Goal: Obtain resource: Download file/media

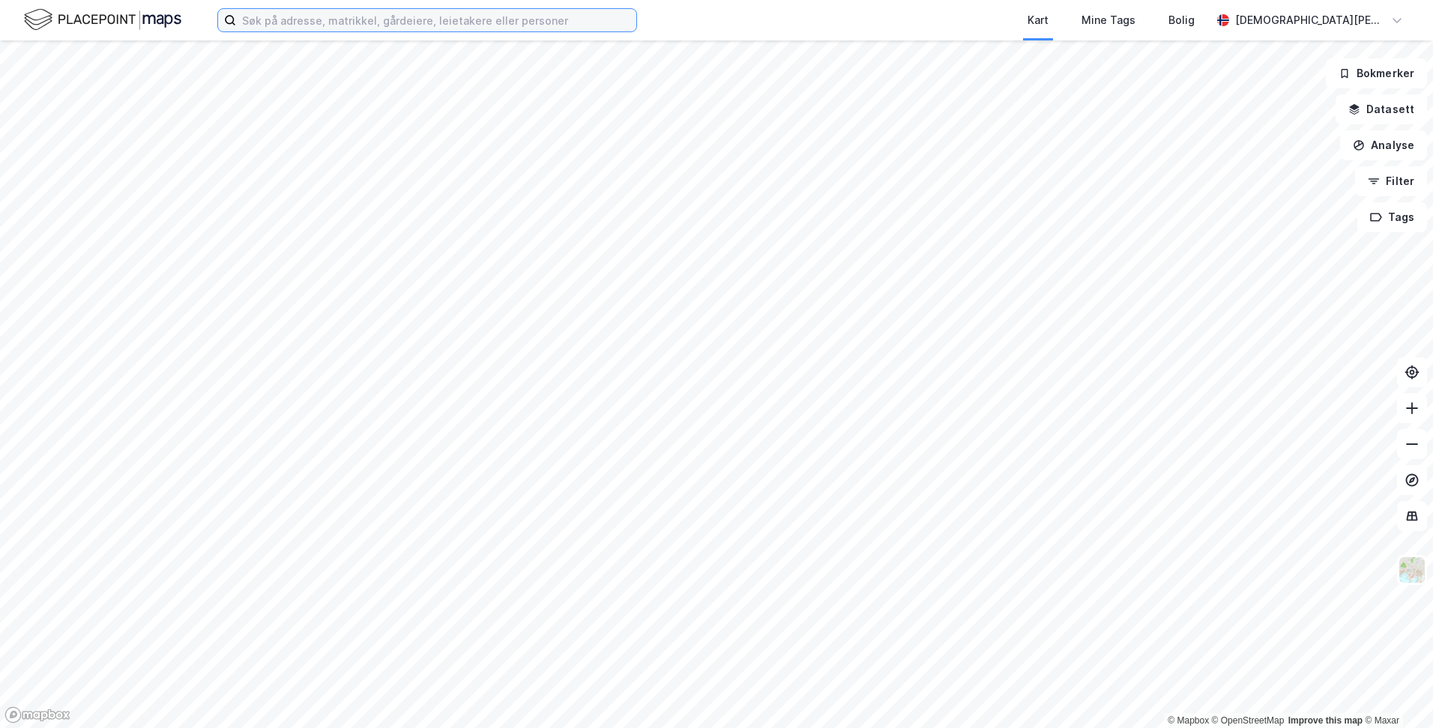
click at [414, 19] on input at bounding box center [436, 20] width 400 height 22
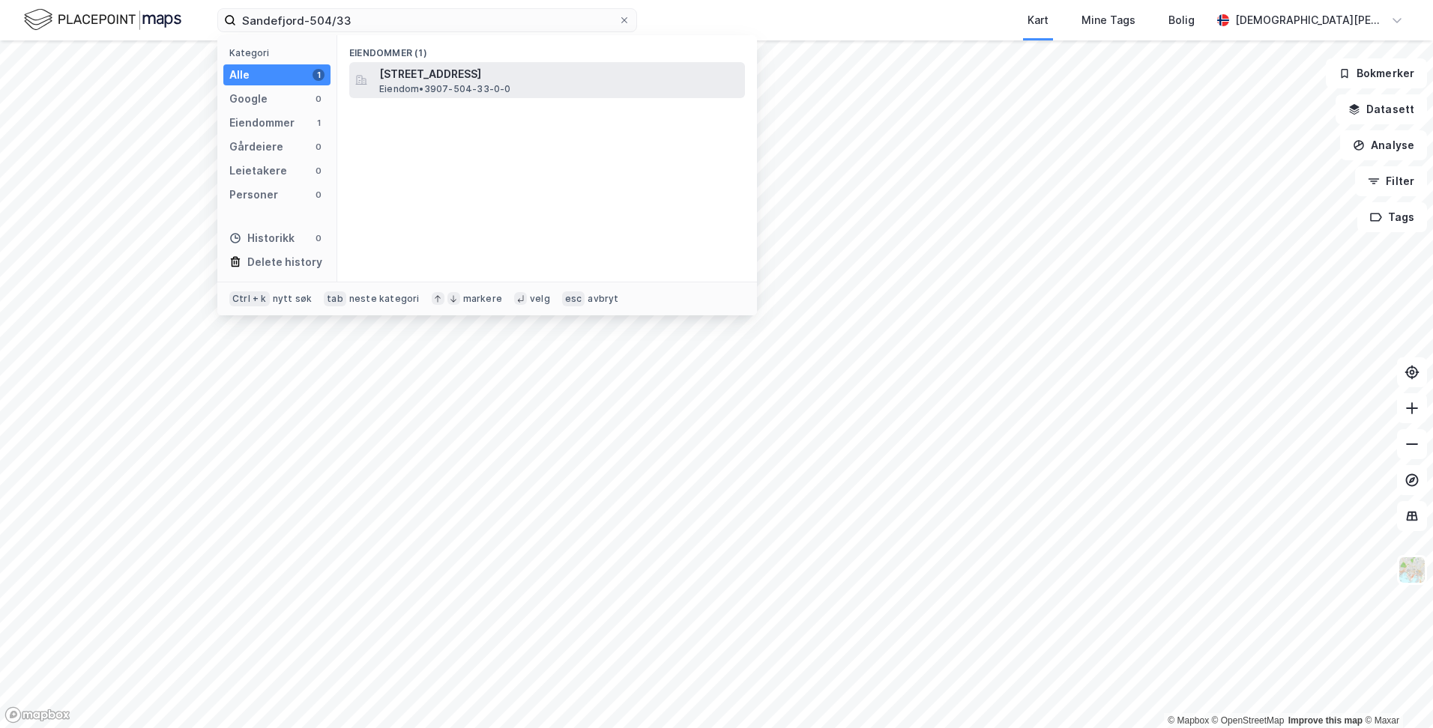
click at [426, 73] on span "[STREET_ADDRESS]" at bounding box center [559, 74] width 360 height 18
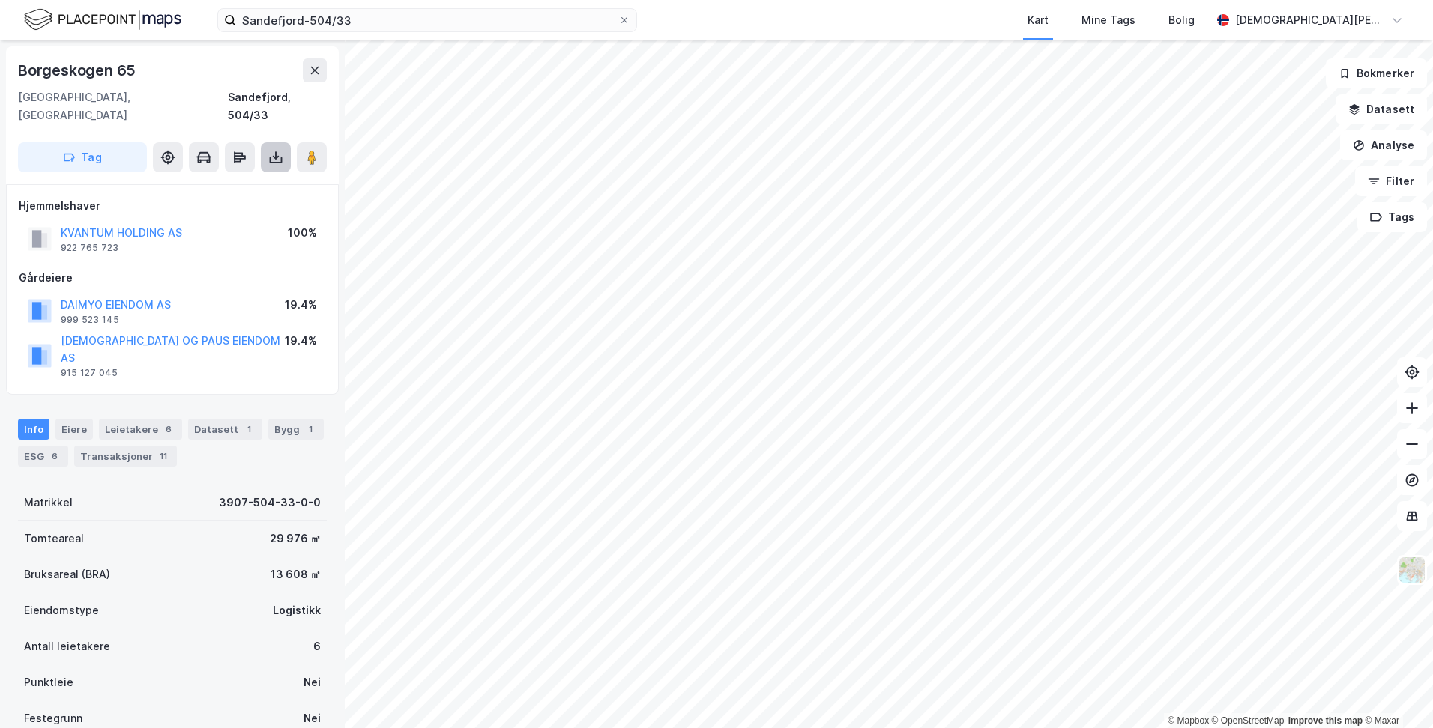
click at [279, 150] on icon at bounding box center [275, 157] width 15 height 15
click at [245, 181] on div "Last ned grunnbok" at bounding box center [201, 187] width 87 height 12
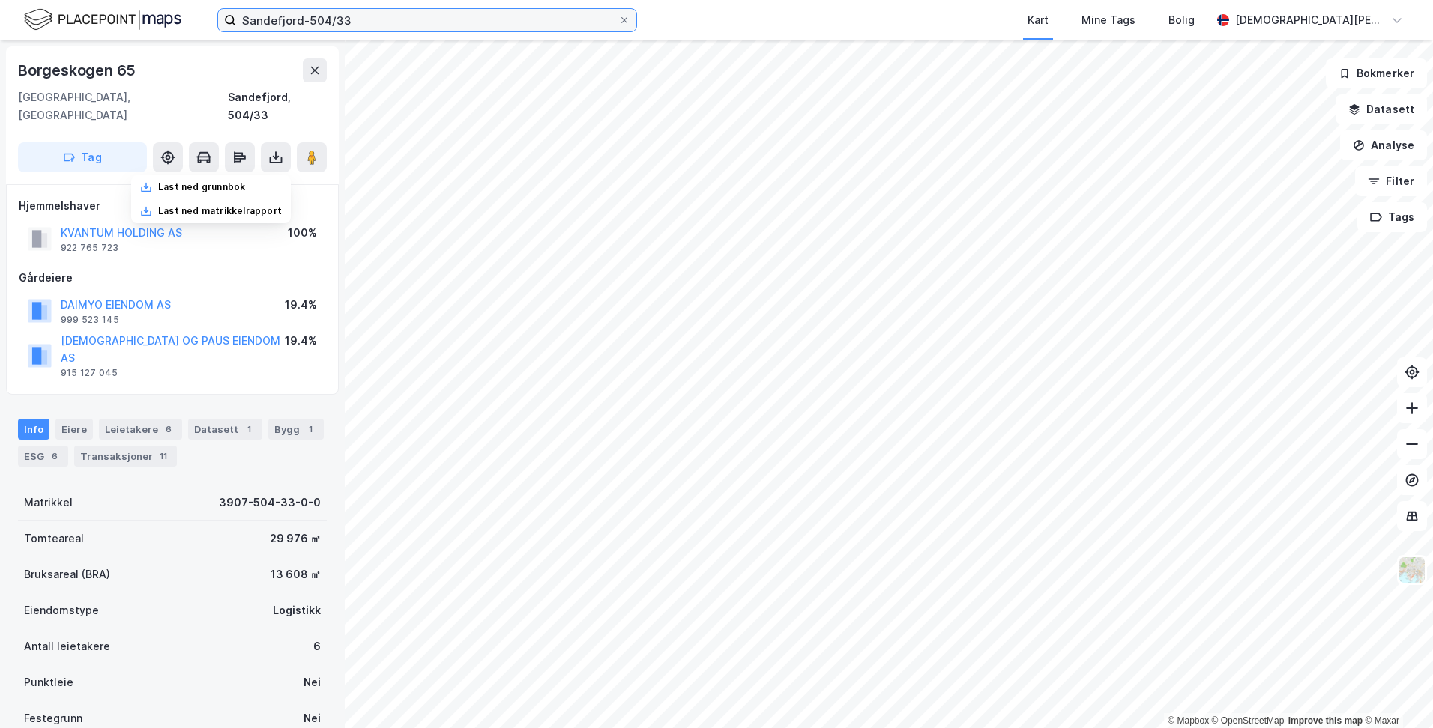
click at [363, 21] on input "Sandefjord-504/33" at bounding box center [427, 20] width 382 height 22
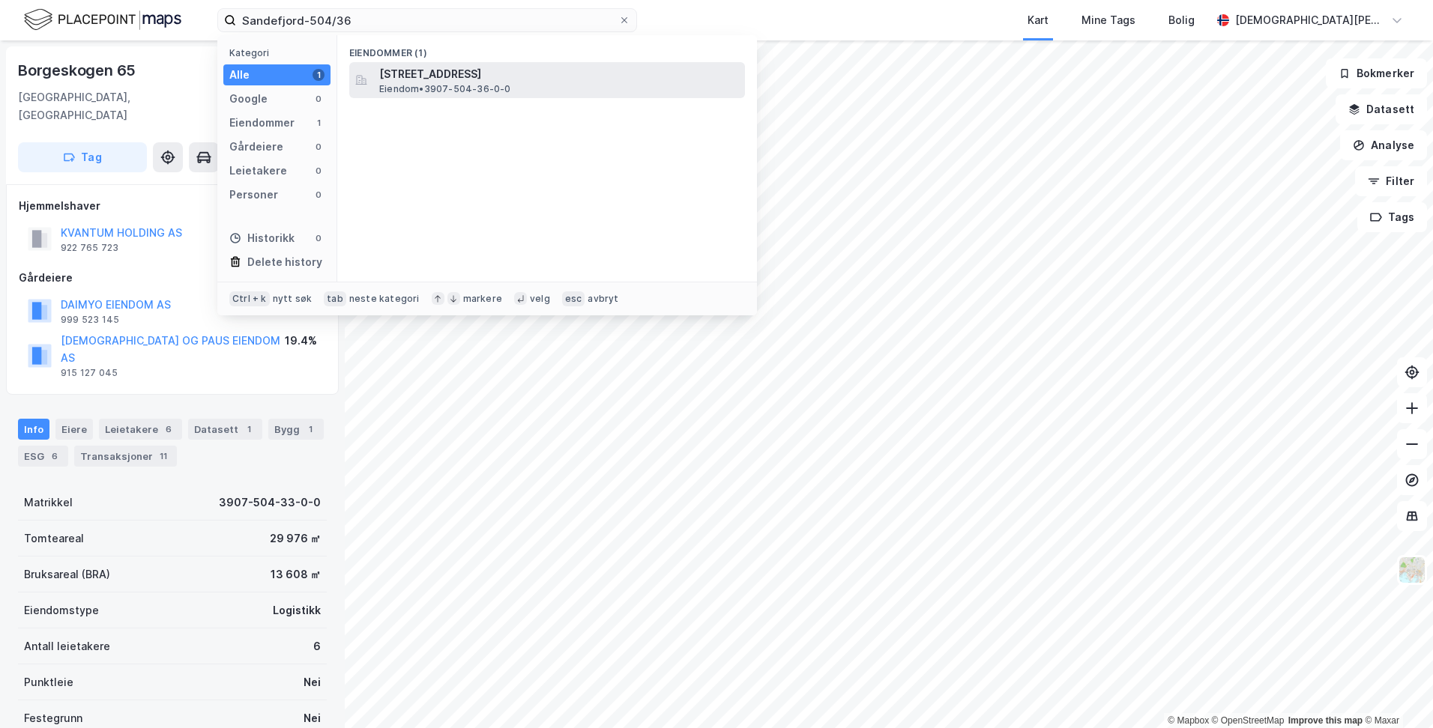
click at [420, 75] on span "[STREET_ADDRESS]" at bounding box center [559, 74] width 360 height 18
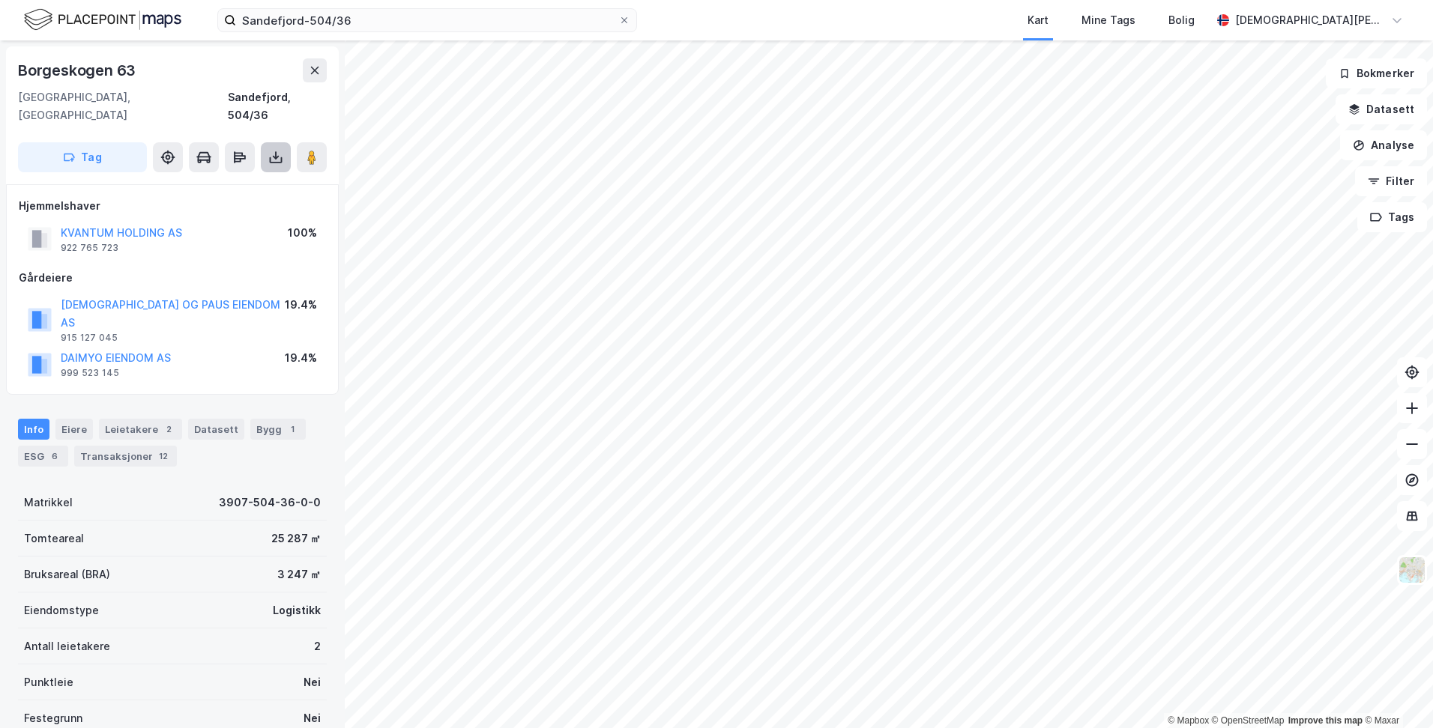
click at [276, 151] on icon at bounding box center [275, 155] width 1 height 8
click at [220, 181] on div "Last ned grunnbok" at bounding box center [201, 187] width 87 height 12
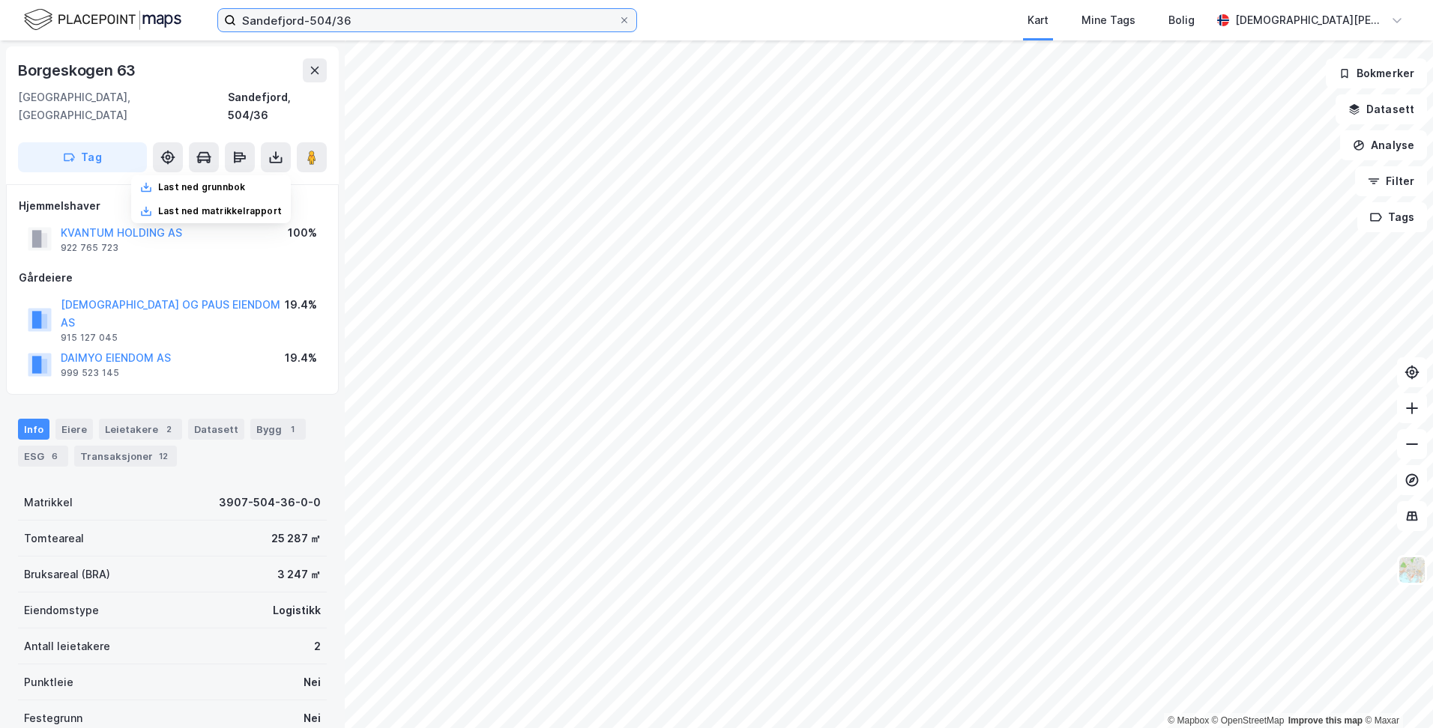
click at [393, 20] on input "Sandefjord-504/36" at bounding box center [427, 20] width 382 height 22
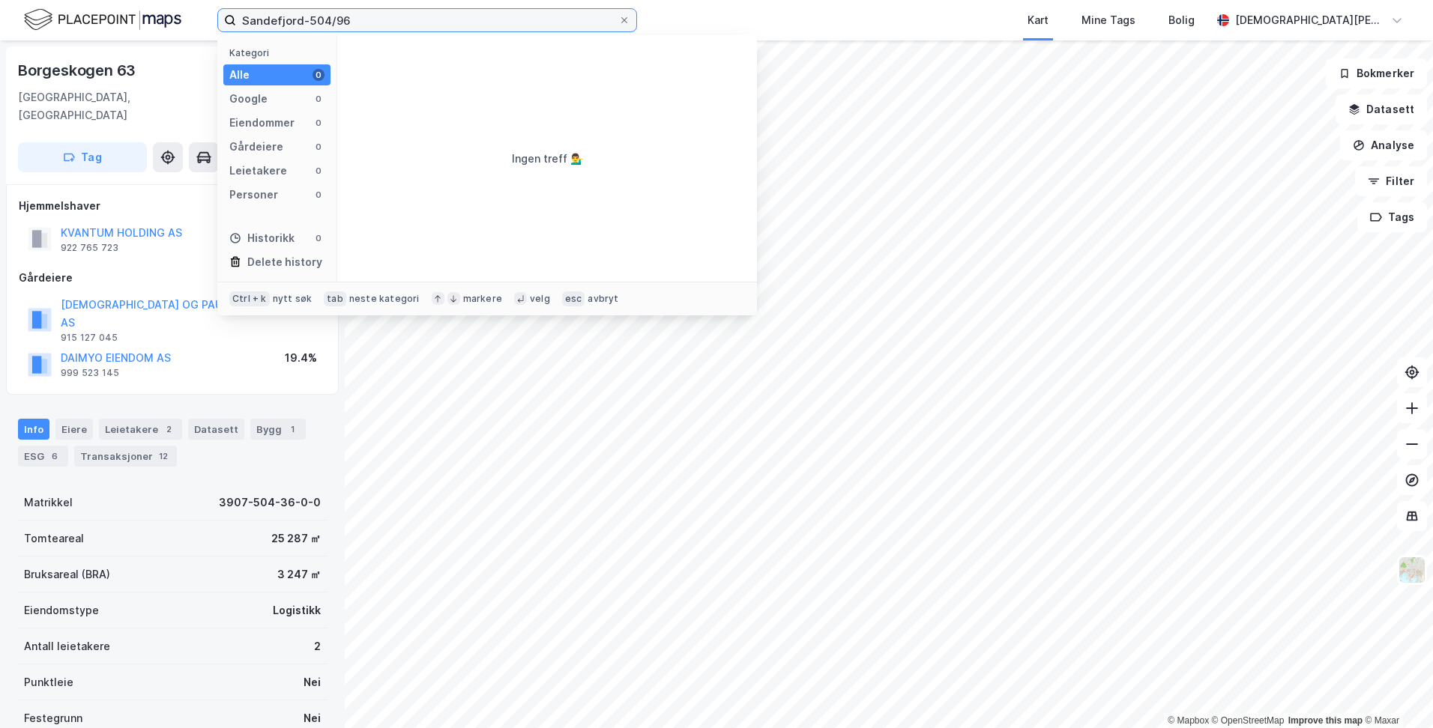
click at [325, 20] on input "Sandefjord-504/96" at bounding box center [427, 20] width 382 height 22
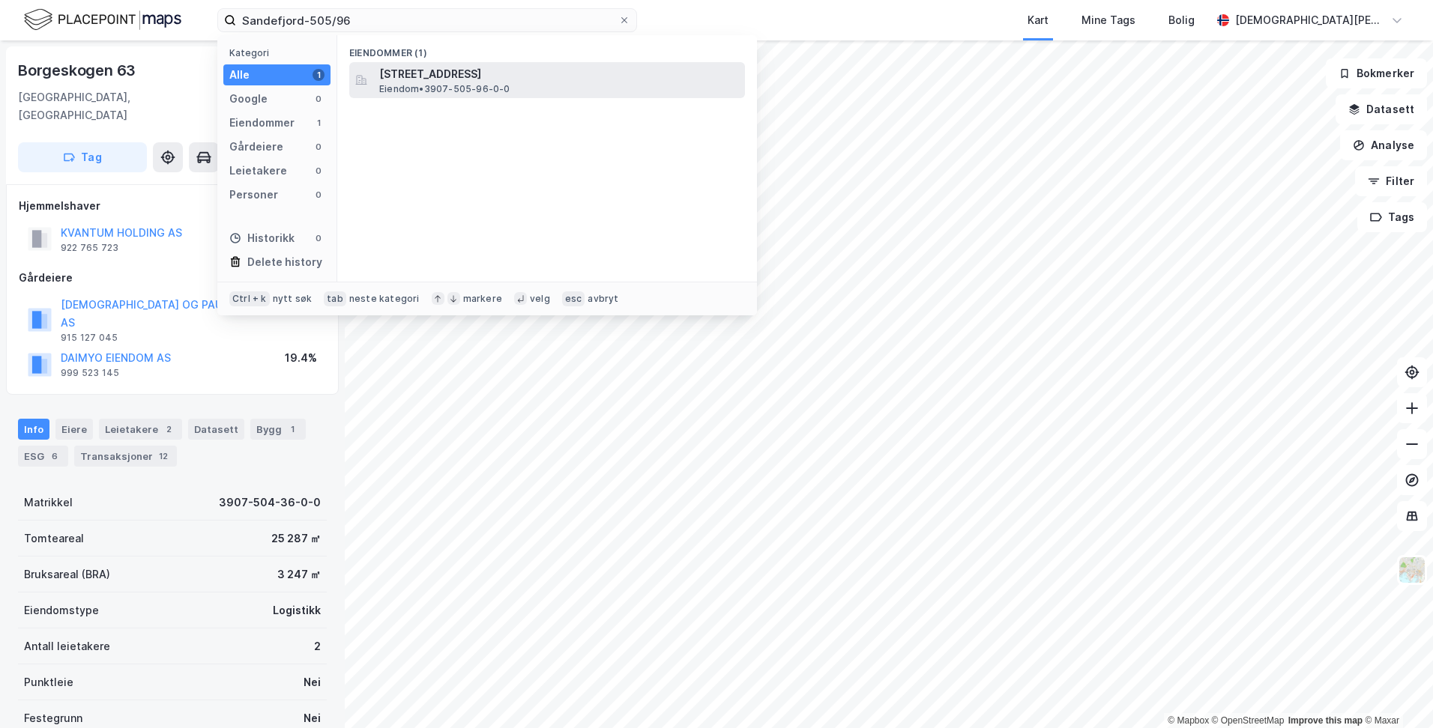
click at [443, 73] on span "[STREET_ADDRESS]" at bounding box center [559, 74] width 360 height 18
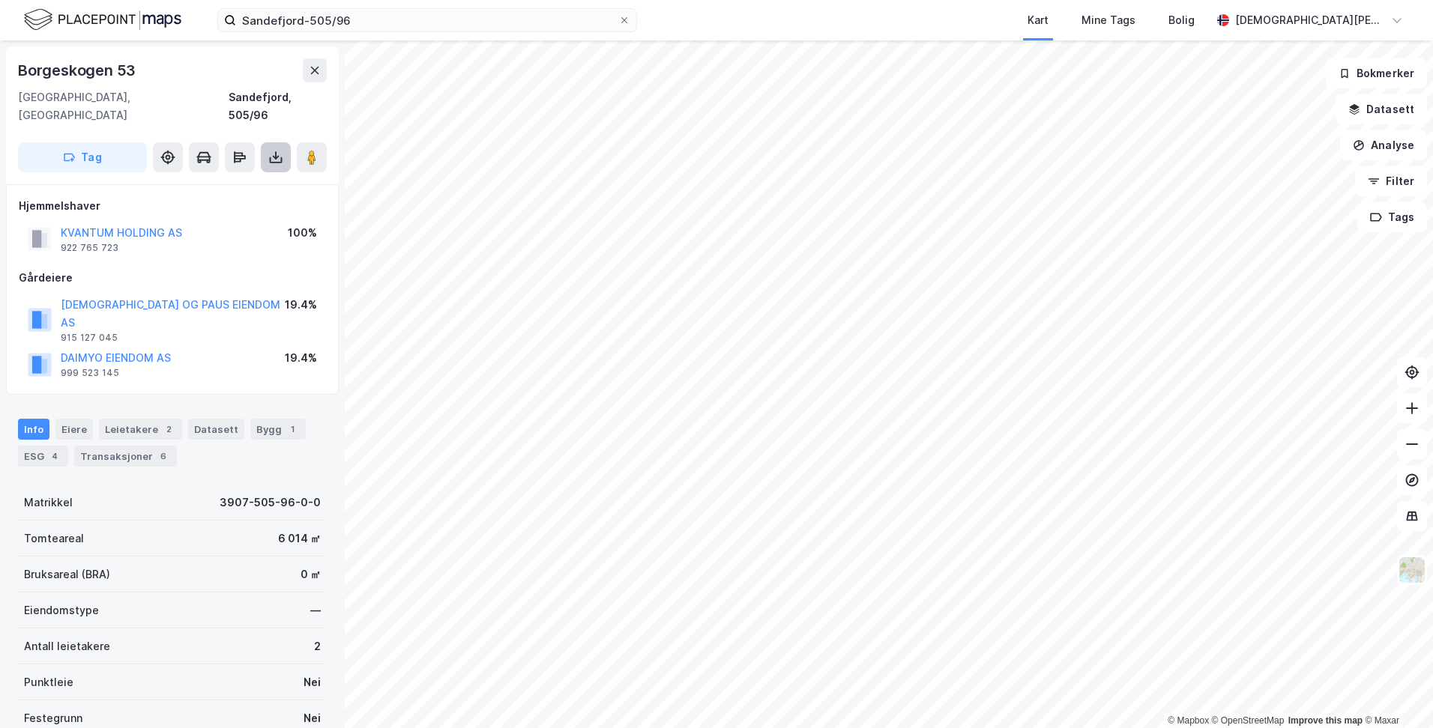
click at [275, 156] on icon at bounding box center [276, 158] width 6 height 4
click at [238, 181] on div "Last ned grunnbok" at bounding box center [201, 187] width 87 height 12
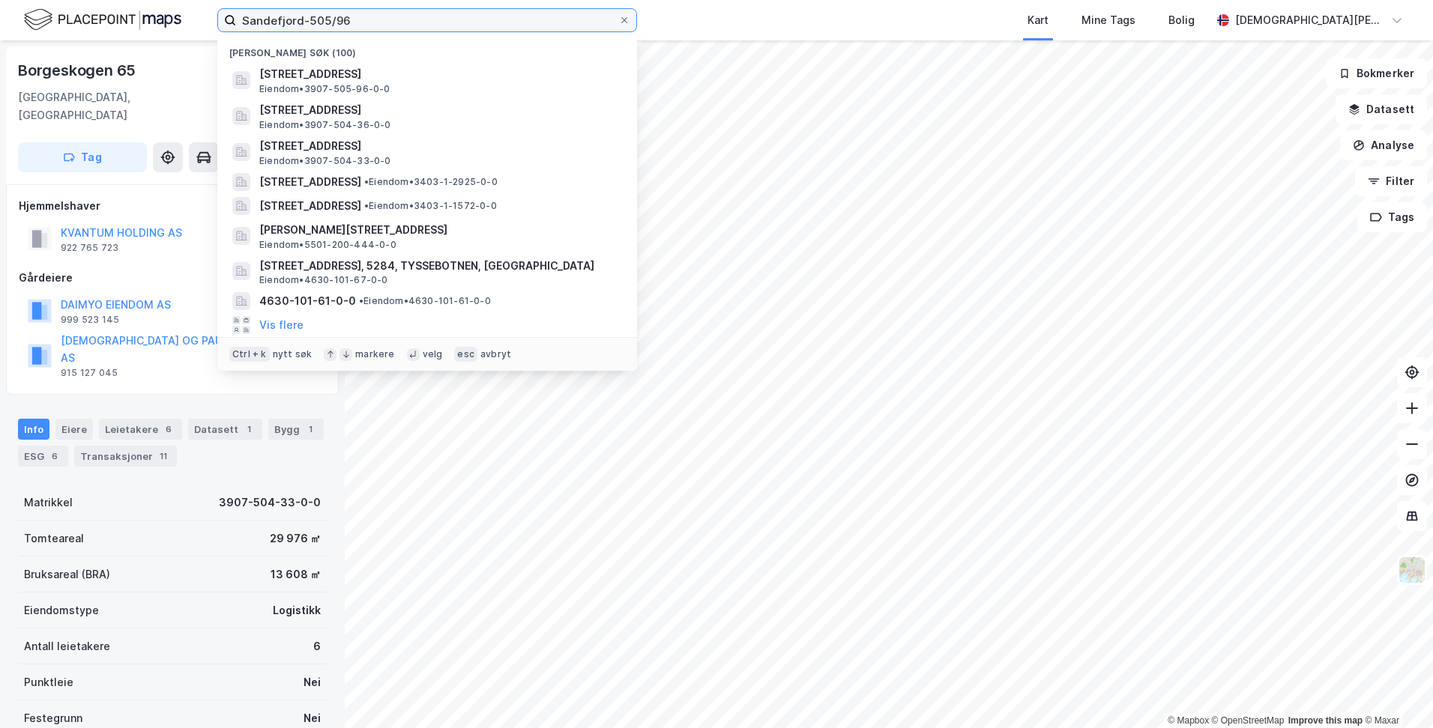
click at [370, 22] on input "Sandefjord-505/96" at bounding box center [427, 20] width 382 height 22
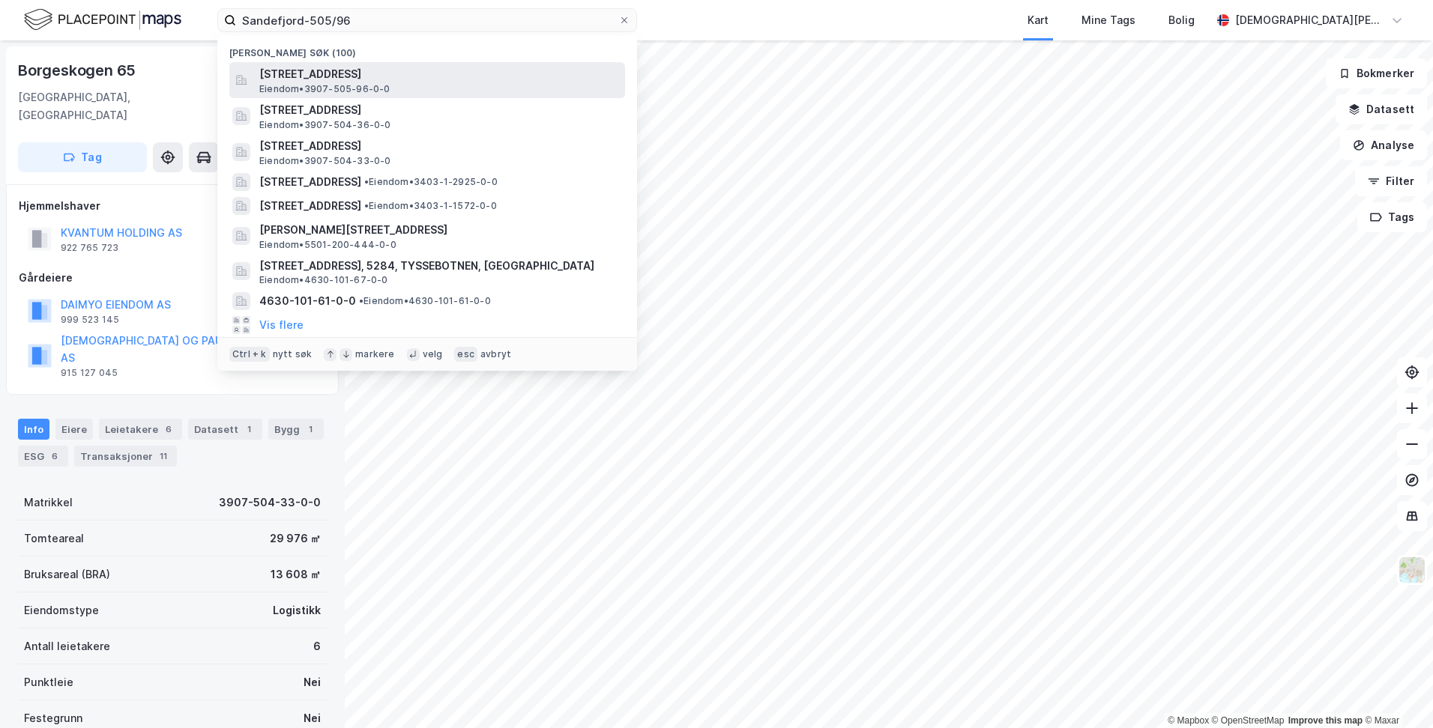
click at [360, 76] on span "[STREET_ADDRESS]" at bounding box center [439, 74] width 360 height 18
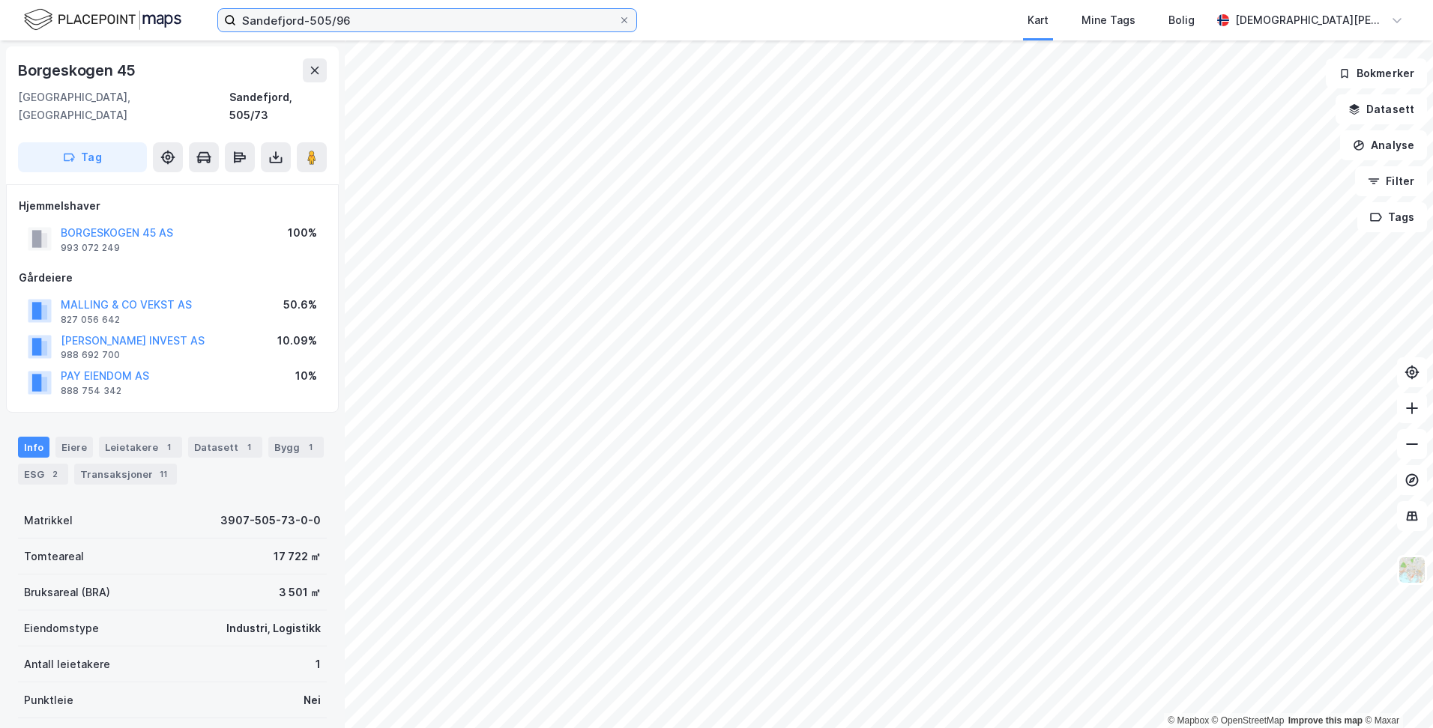
click at [394, 21] on input "Sandefjord-505/96" at bounding box center [427, 20] width 382 height 22
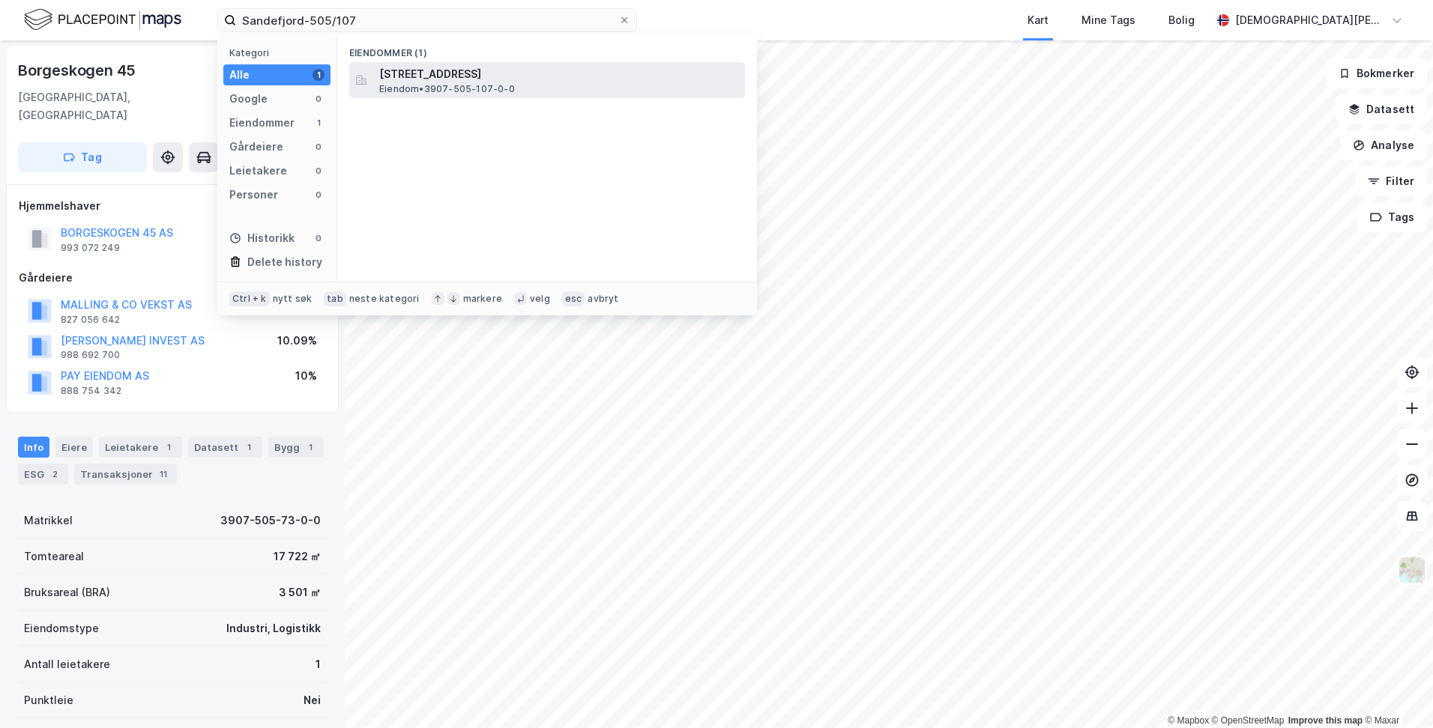
click at [440, 81] on span "[STREET_ADDRESS]" at bounding box center [559, 74] width 360 height 18
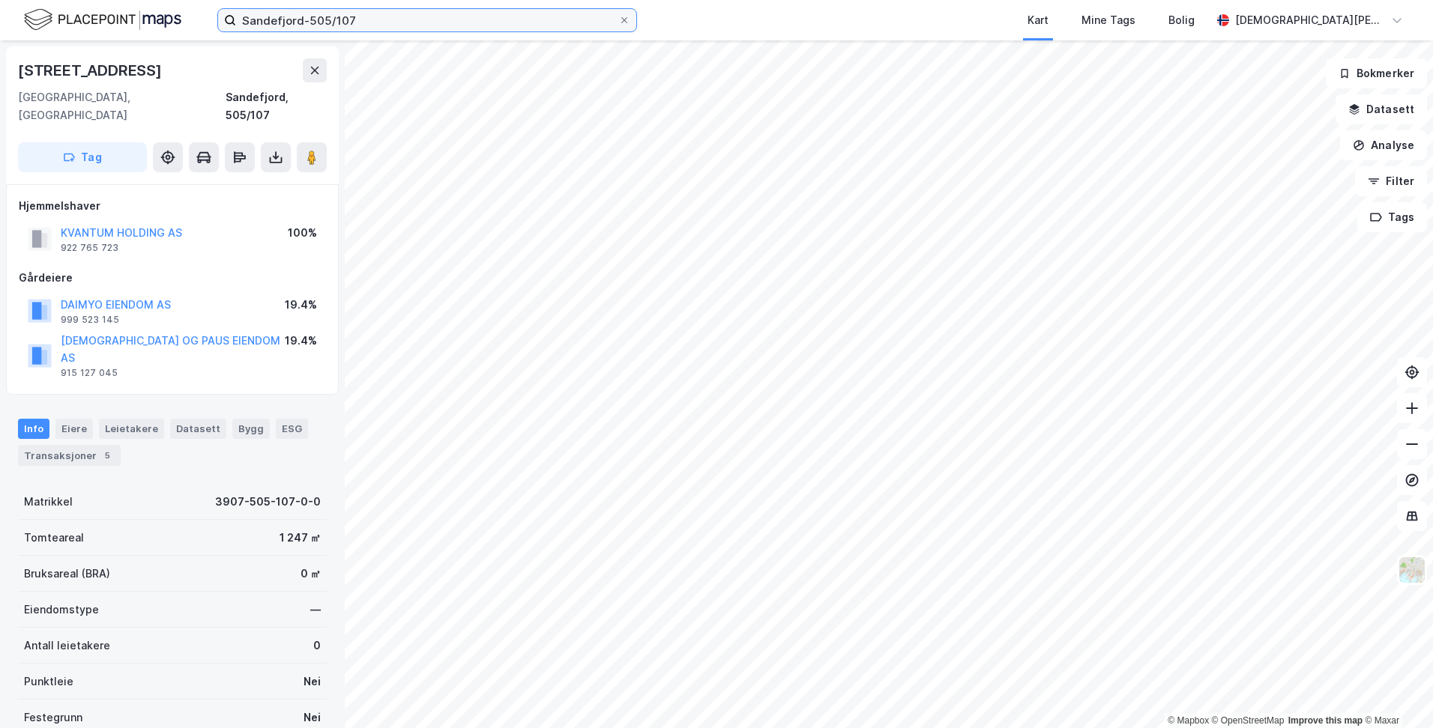
click at [368, 19] on input "Sandefjord-505/107" at bounding box center [427, 20] width 382 height 22
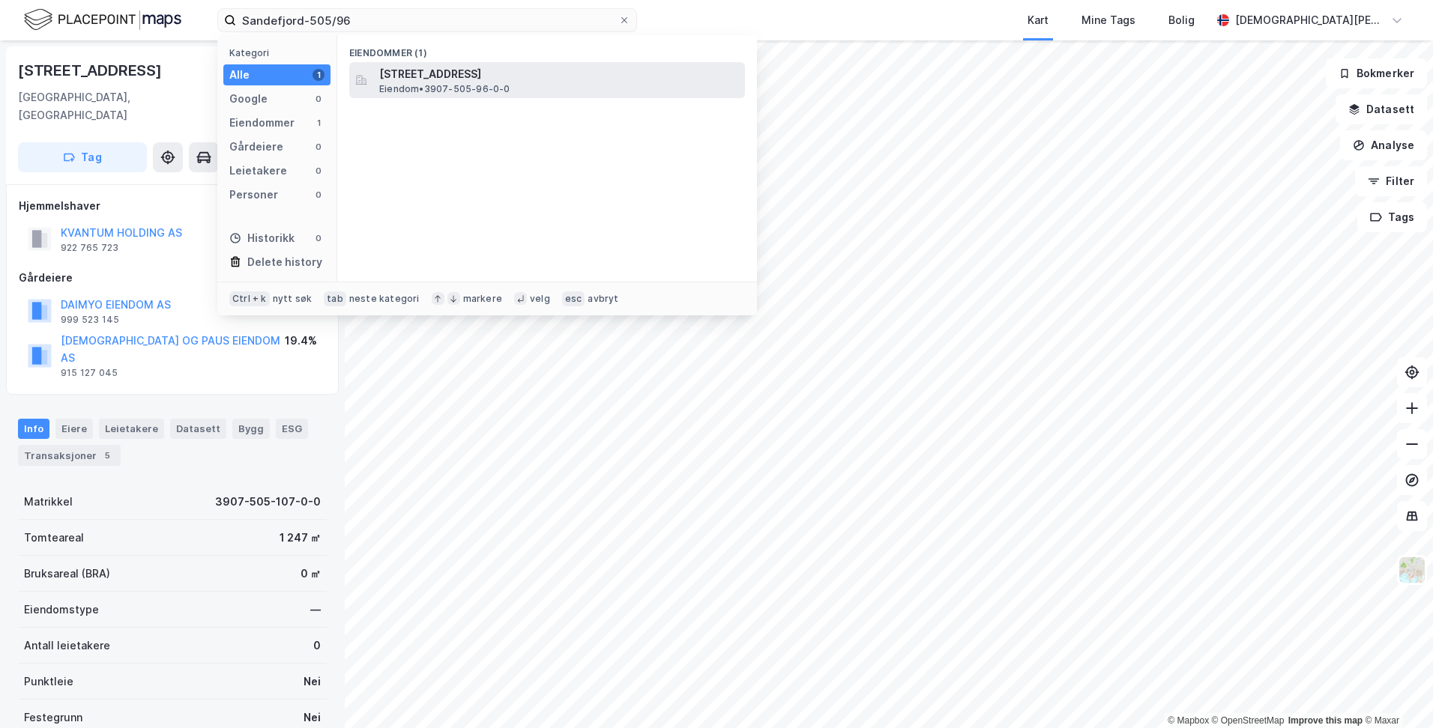
click at [437, 85] on span "Eiendom • 3907-505-96-0-0" at bounding box center [444, 89] width 131 height 12
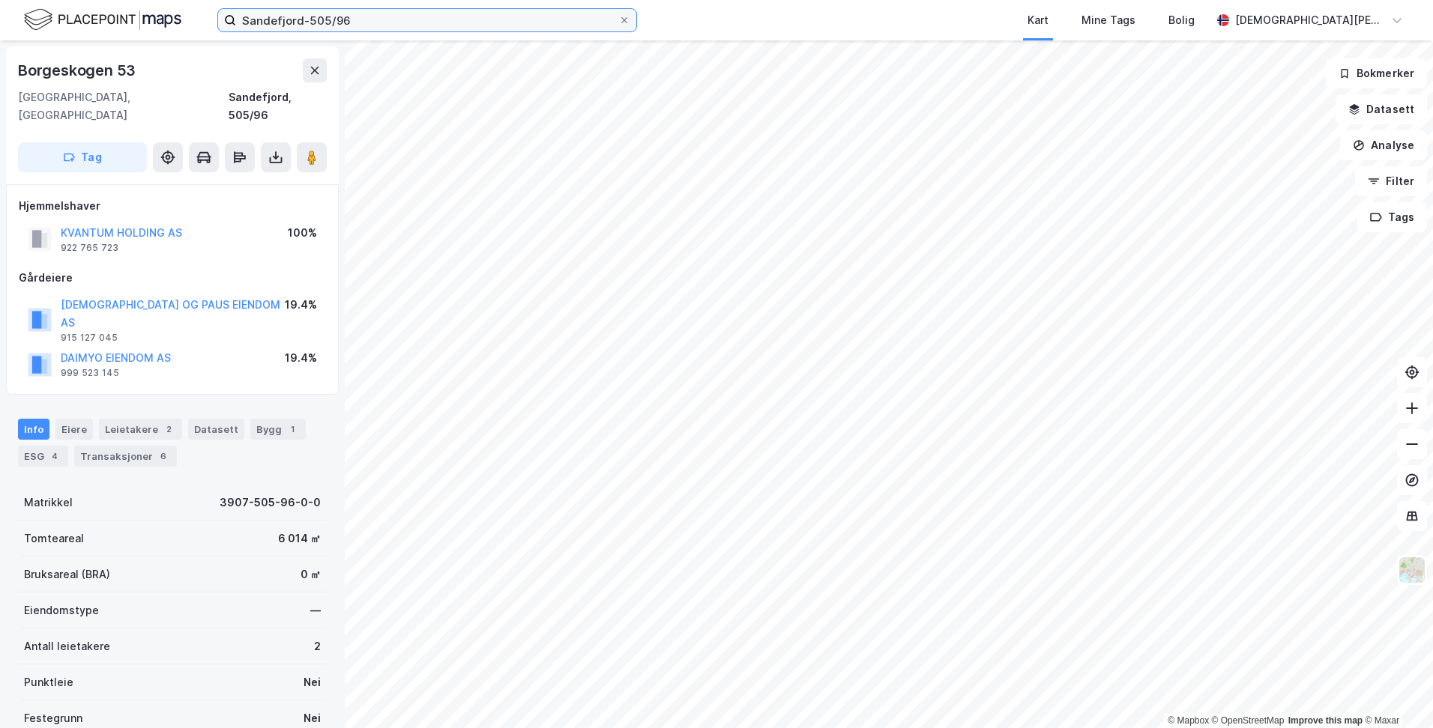
click at [402, 19] on input "Sandefjord-505/96" at bounding box center [427, 20] width 382 height 22
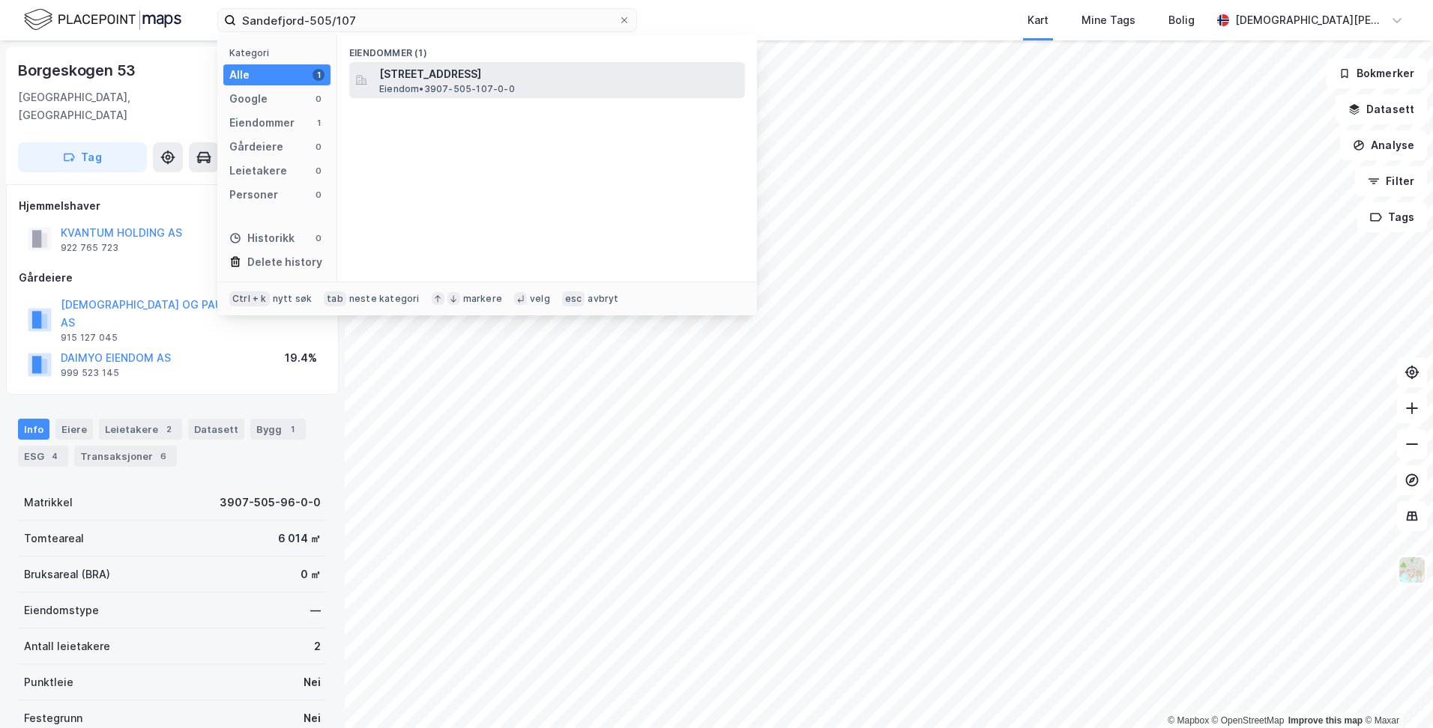
click at [426, 81] on span "[STREET_ADDRESS]" at bounding box center [559, 74] width 360 height 18
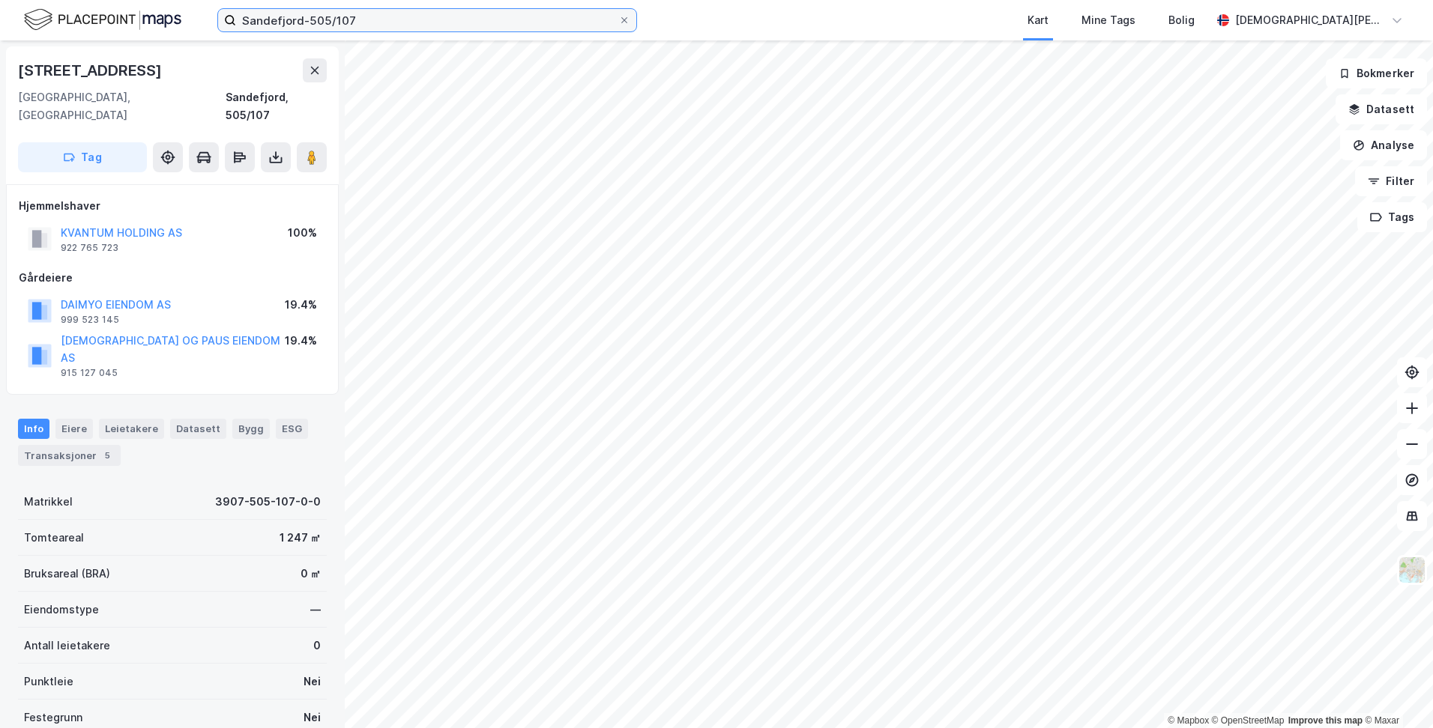
click at [400, 25] on input "Sandefjord-505/107" at bounding box center [427, 20] width 382 height 22
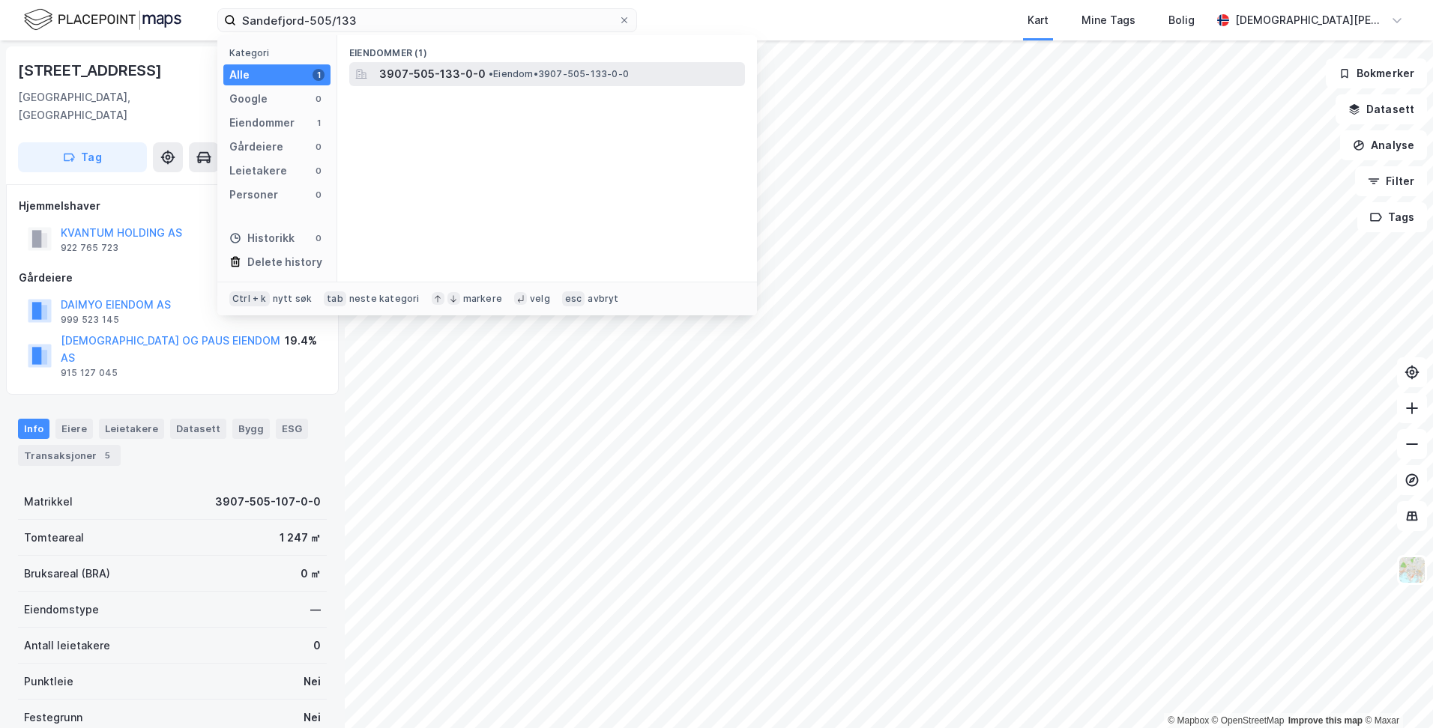
click at [421, 75] on span "3907-505-133-0-0" at bounding box center [432, 74] width 106 height 18
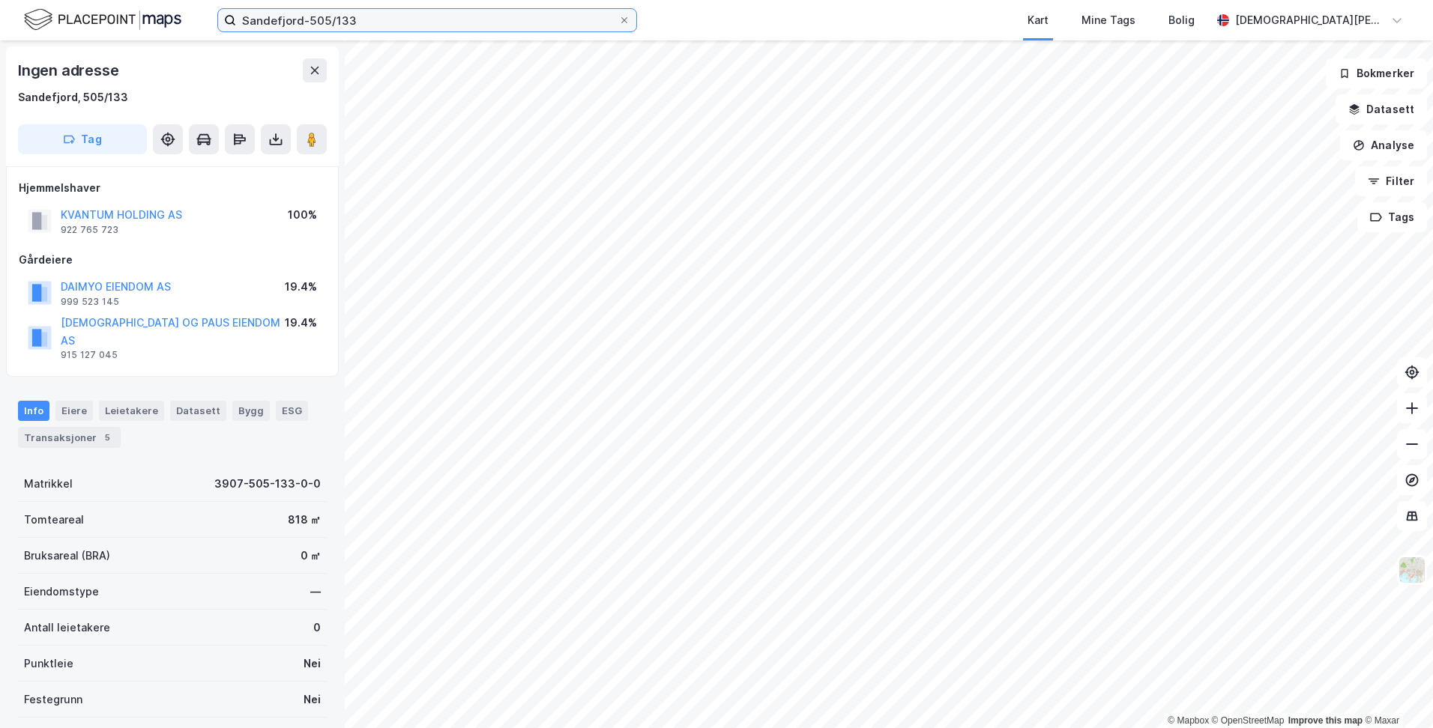
click at [387, 25] on input "Sandefjord-505/133" at bounding box center [427, 20] width 382 height 22
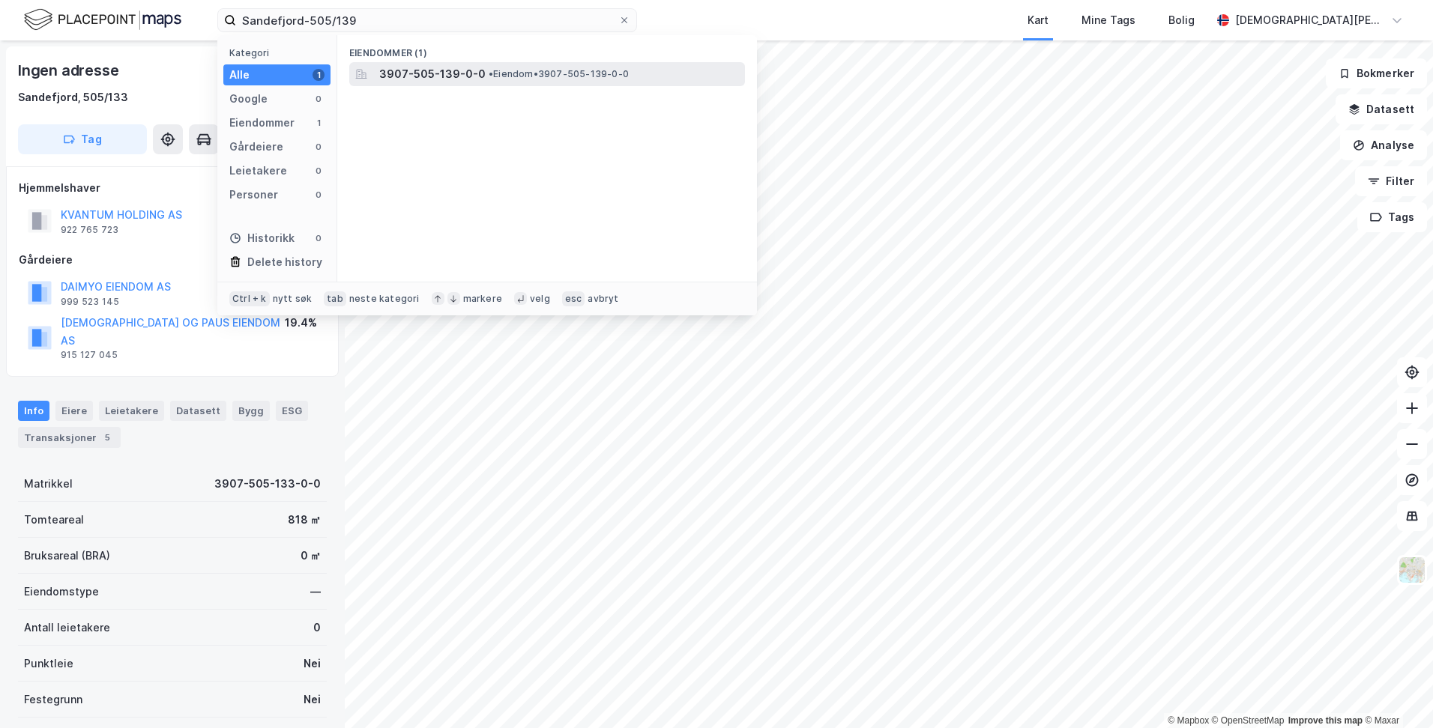
click at [421, 74] on span "3907-505-139-0-0" at bounding box center [432, 74] width 106 height 18
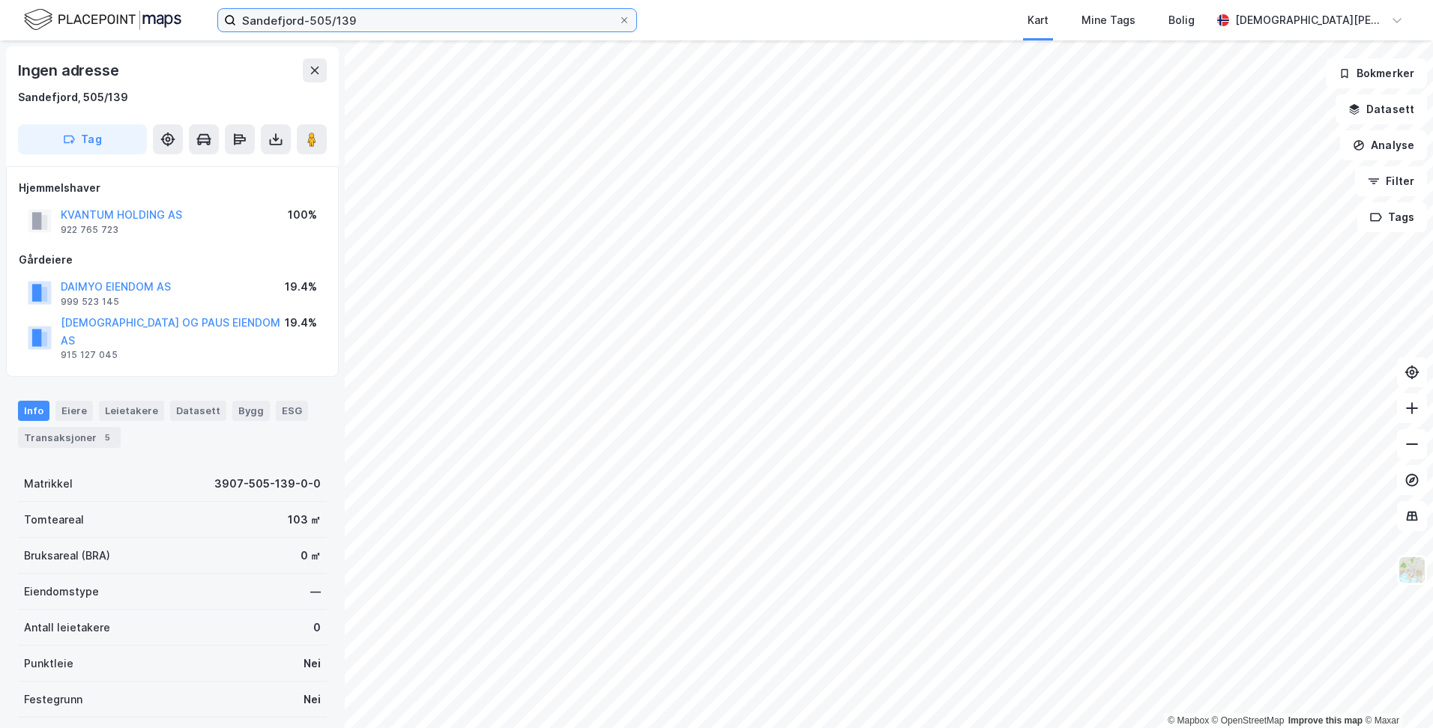
click at [397, 25] on input "Sandefjord-505/139" at bounding box center [427, 20] width 382 height 22
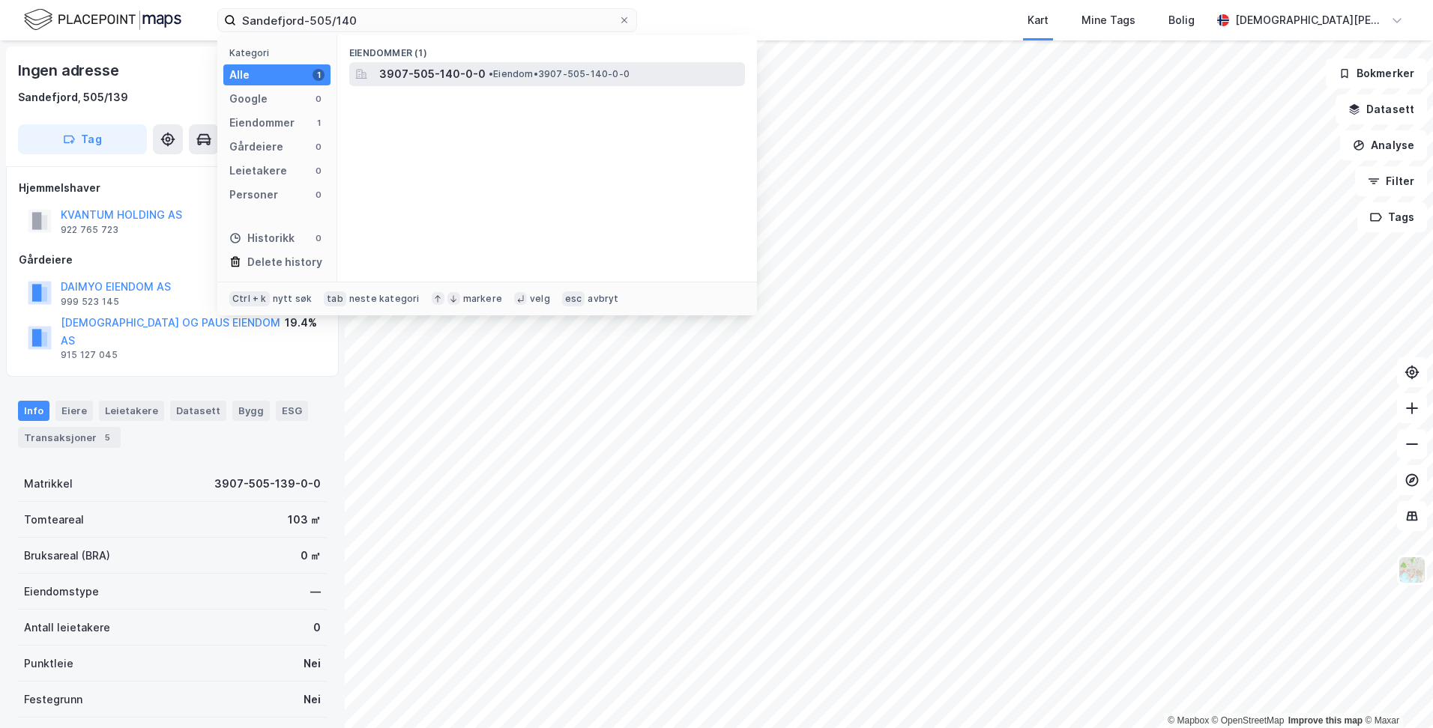
click at [420, 73] on span "3907-505-140-0-0" at bounding box center [432, 74] width 106 height 18
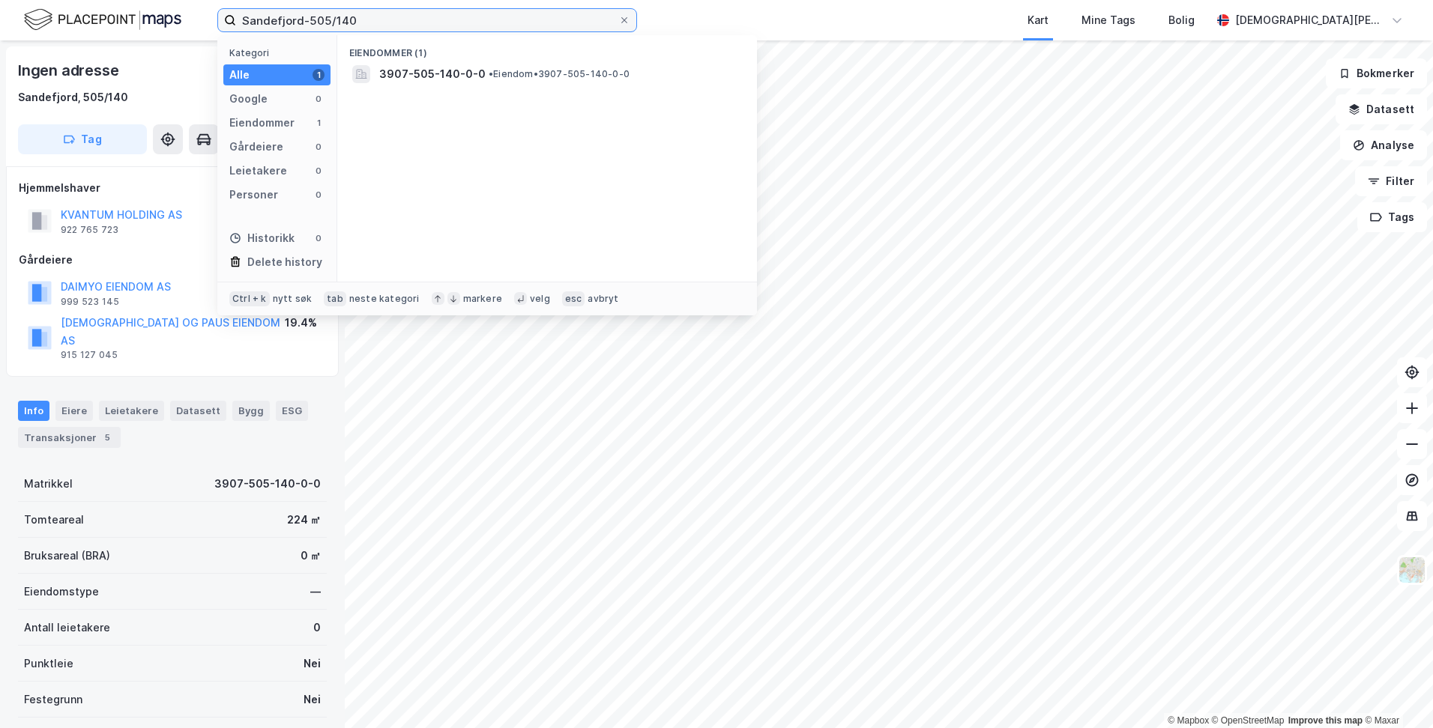
click at [324, 19] on input "Sandefjord-505/140" at bounding box center [427, 20] width 382 height 22
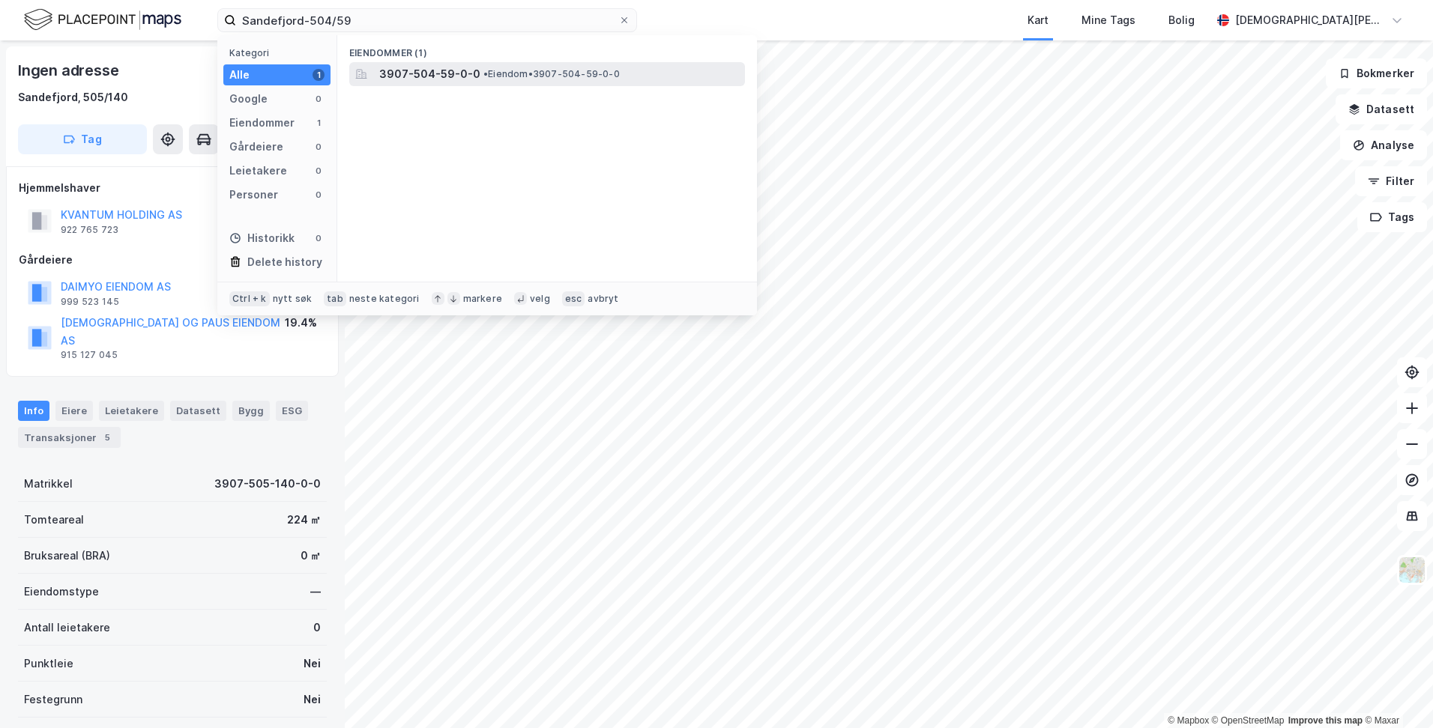
click at [400, 72] on span "3907-504-59-0-0" at bounding box center [429, 74] width 101 height 18
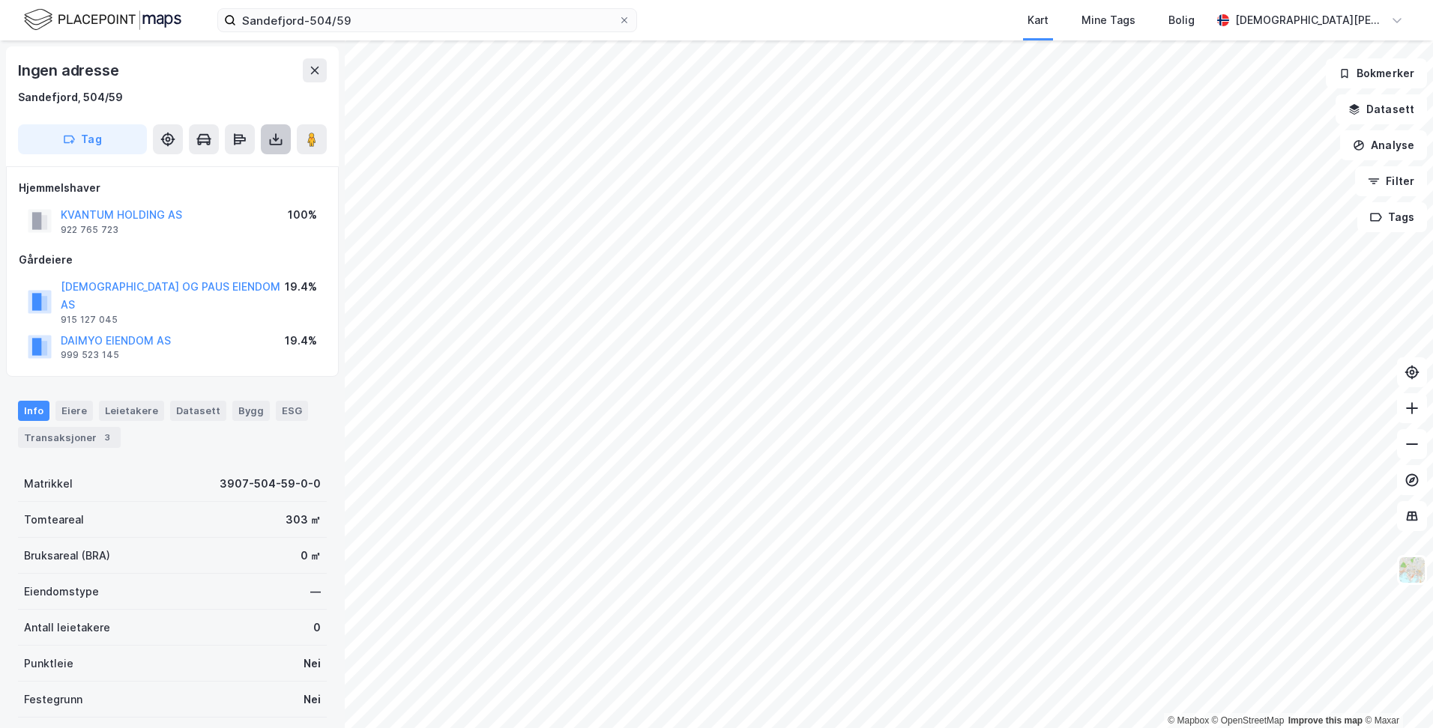
click at [273, 133] on icon at bounding box center [275, 139] width 15 height 15
click at [245, 166] on div "Last ned grunnbok" at bounding box center [201, 169] width 87 height 12
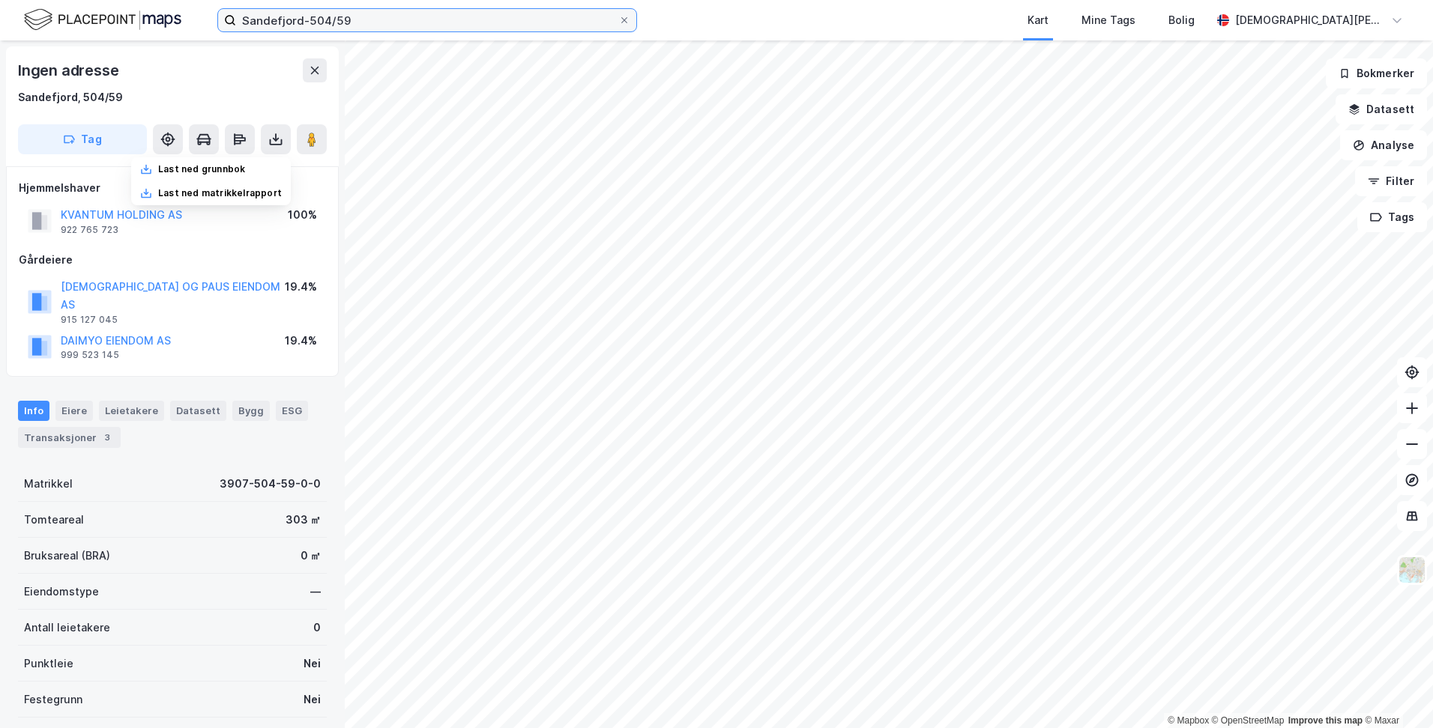
click at [360, 24] on input "Sandefjord-504/59" at bounding box center [427, 20] width 382 height 22
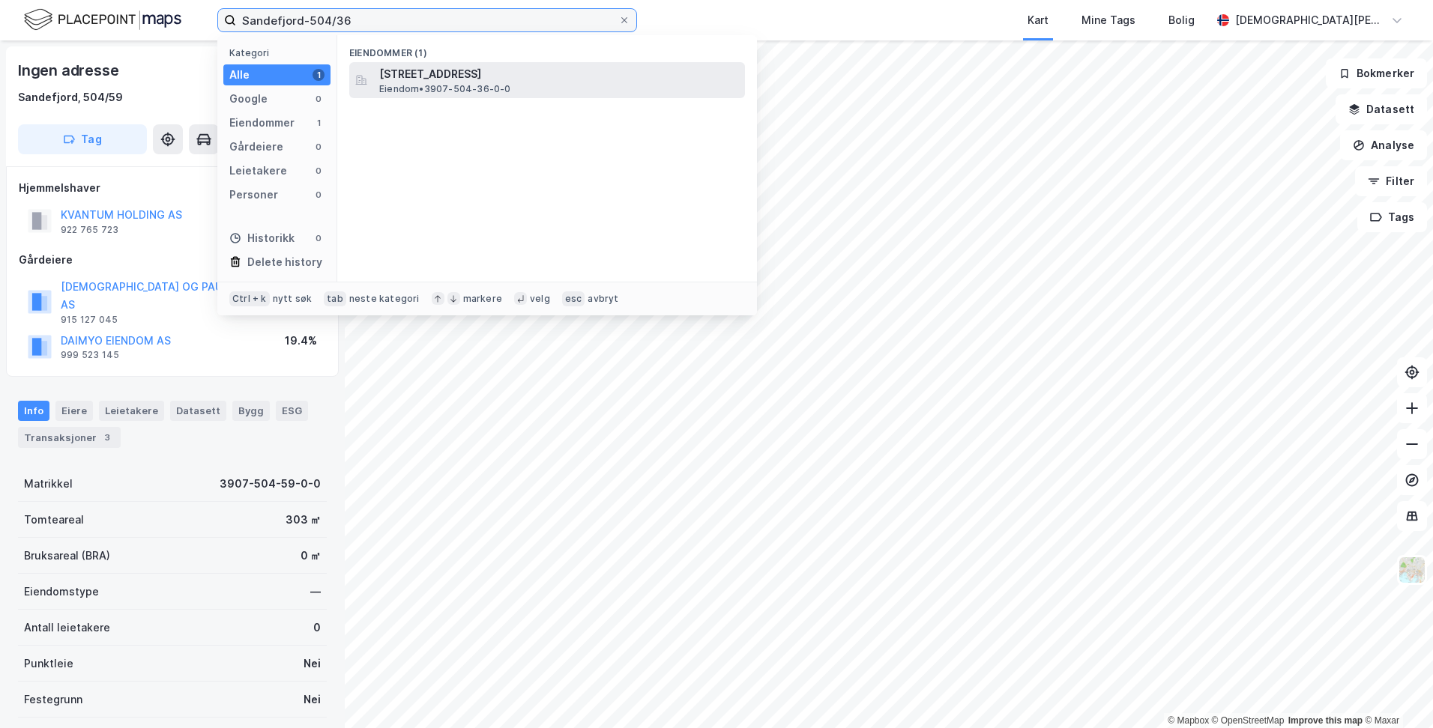
type input "Sandefjord-504/36"
click at [429, 72] on span "[STREET_ADDRESS]" at bounding box center [559, 74] width 360 height 18
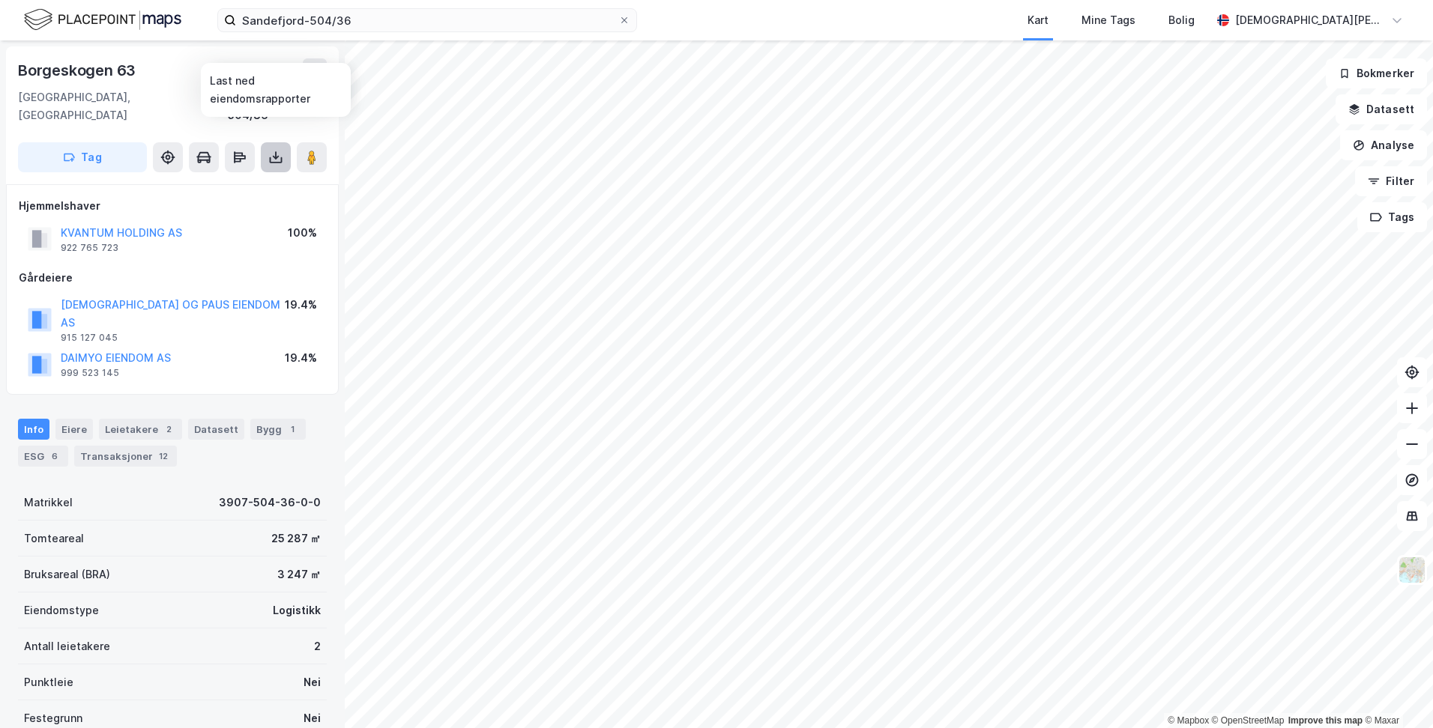
click at [277, 150] on icon at bounding box center [275, 157] width 15 height 15
click at [261, 175] on div "Last ned grunnbok" at bounding box center [211, 187] width 160 height 24
